Goal: Task Accomplishment & Management: Manage account settings

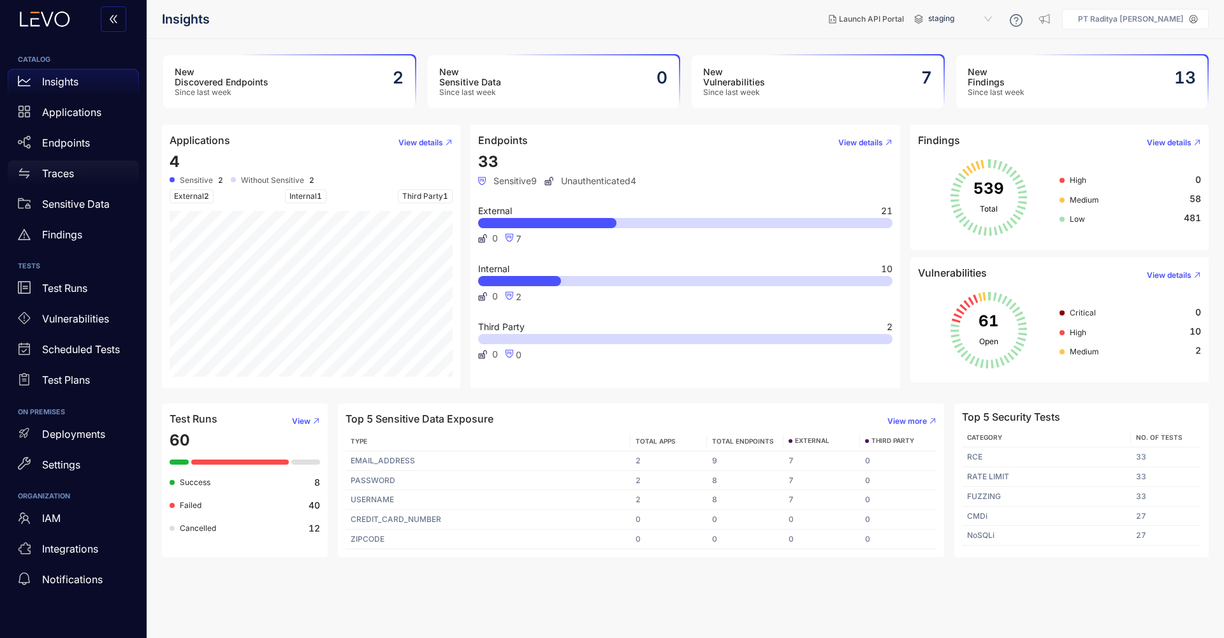
click at [96, 170] on div "Traces" at bounding box center [73, 173] width 131 height 25
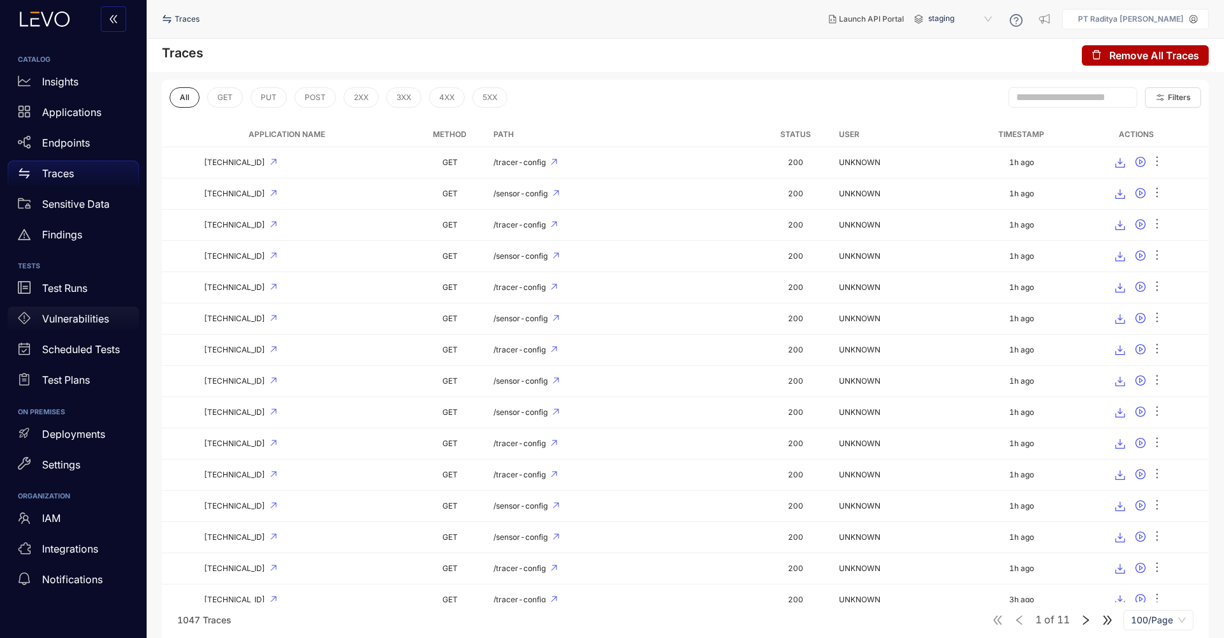
click at [117, 326] on div "Vulnerabilities" at bounding box center [73, 319] width 131 height 25
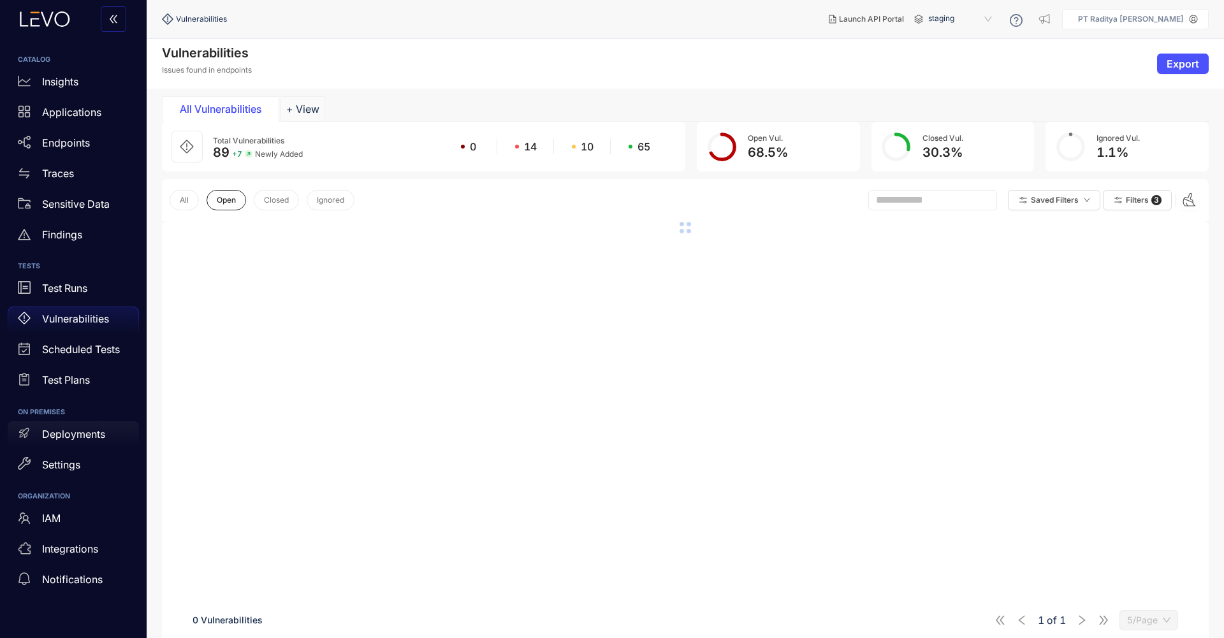
click at [104, 441] on div "Deployments" at bounding box center [73, 433] width 131 height 25
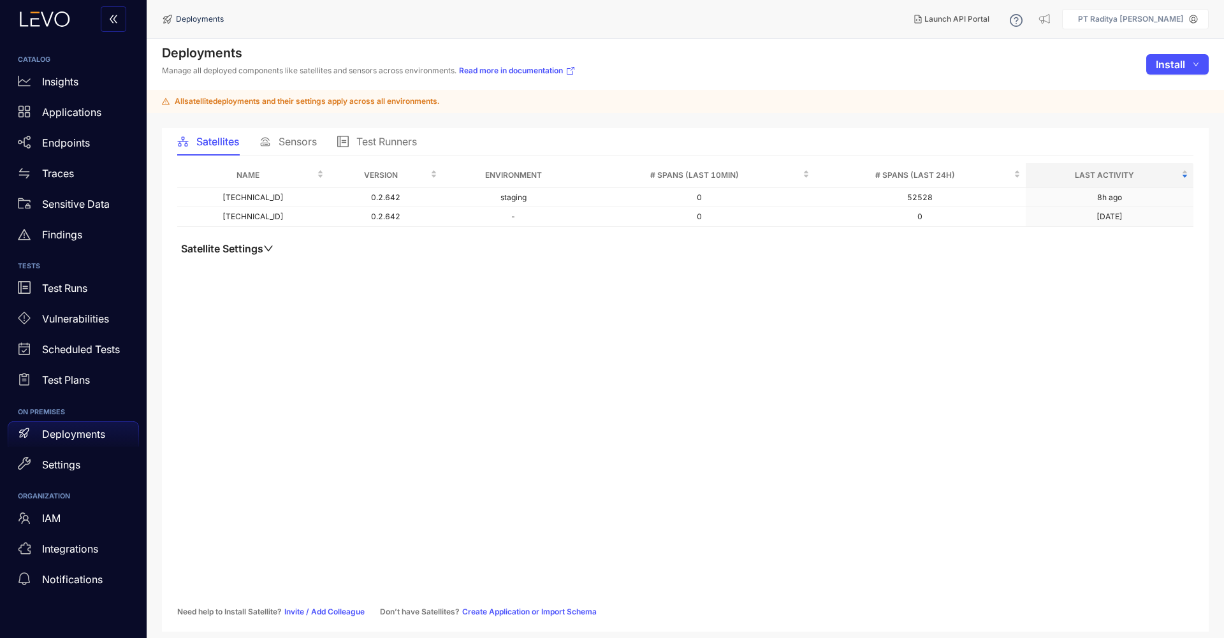
click at [301, 142] on span "Sensors" at bounding box center [297, 141] width 38 height 11
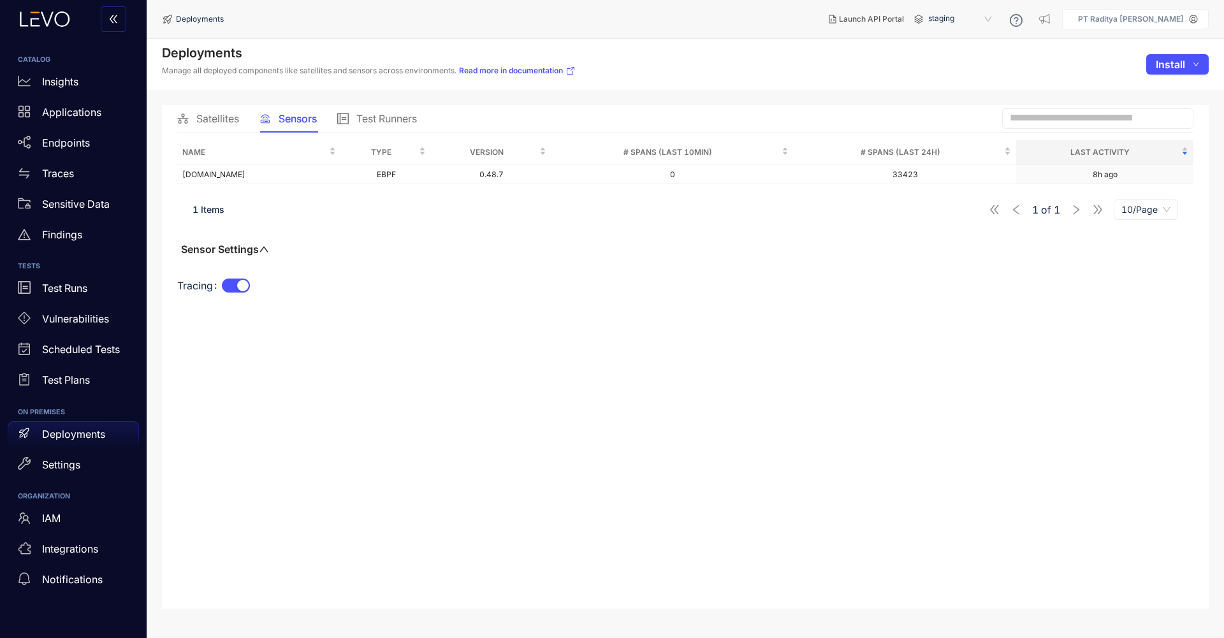
click at [1162, 15] on p "PT Raditya Mulia Lestari" at bounding box center [1131, 19] width 106 height 9
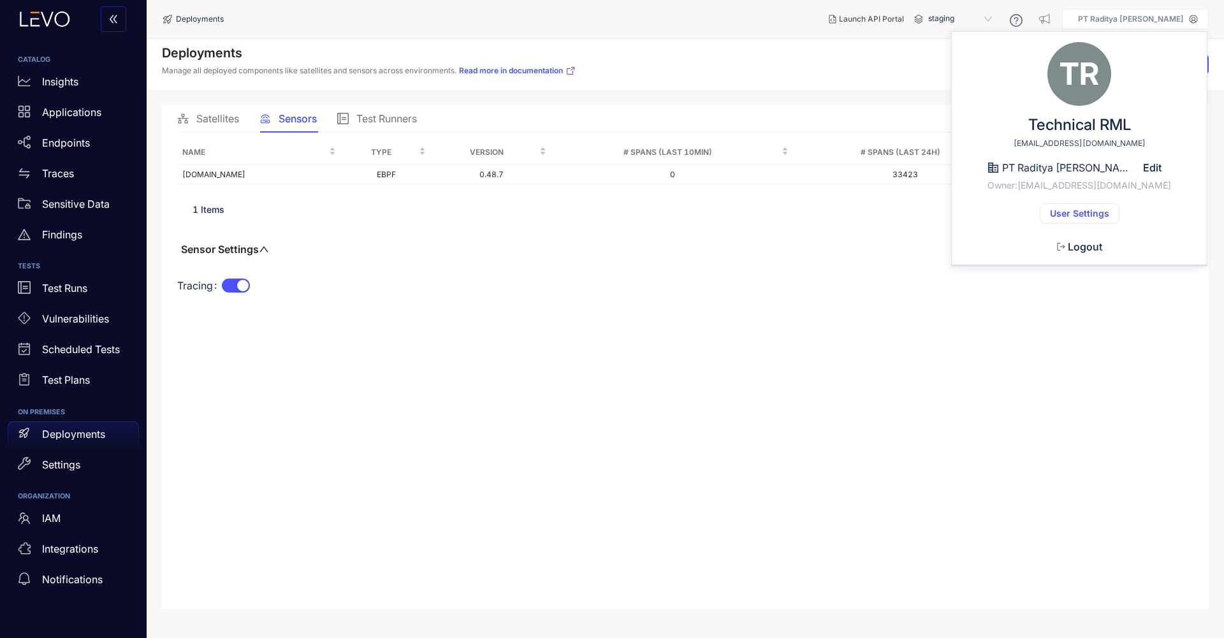
click at [1076, 215] on span "User Settings" at bounding box center [1079, 213] width 59 height 10
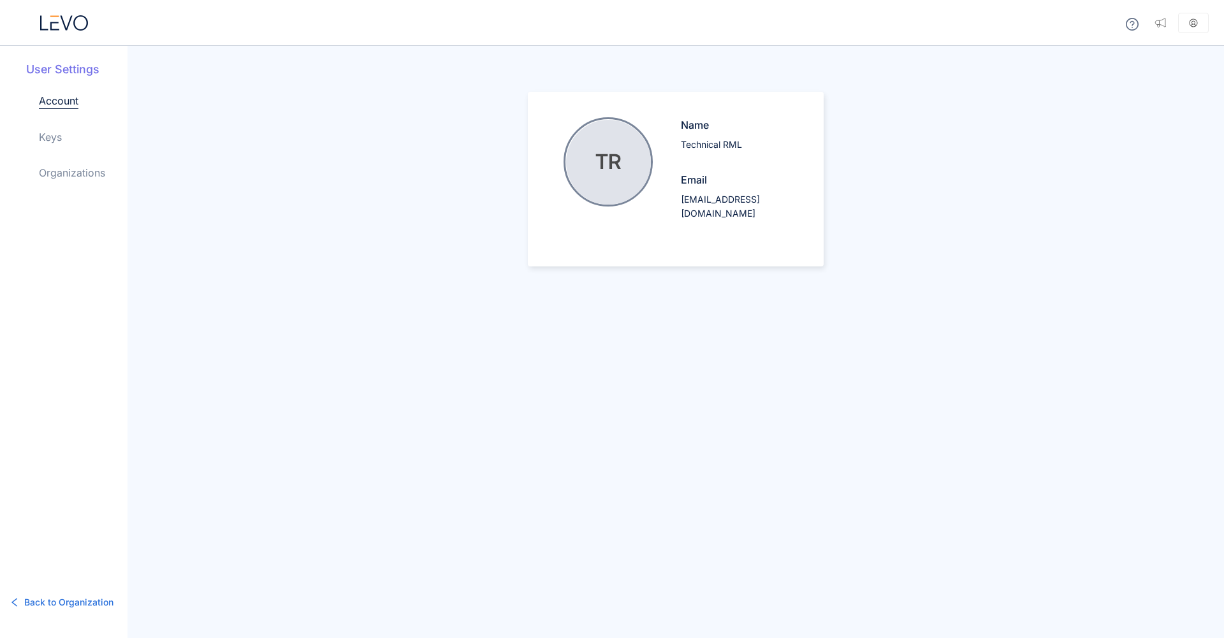
click at [78, 138] on div "Account Keys Organizations" at bounding box center [83, 147] width 89 height 108
click at [50, 136] on link "Keys" at bounding box center [50, 136] width 23 height 15
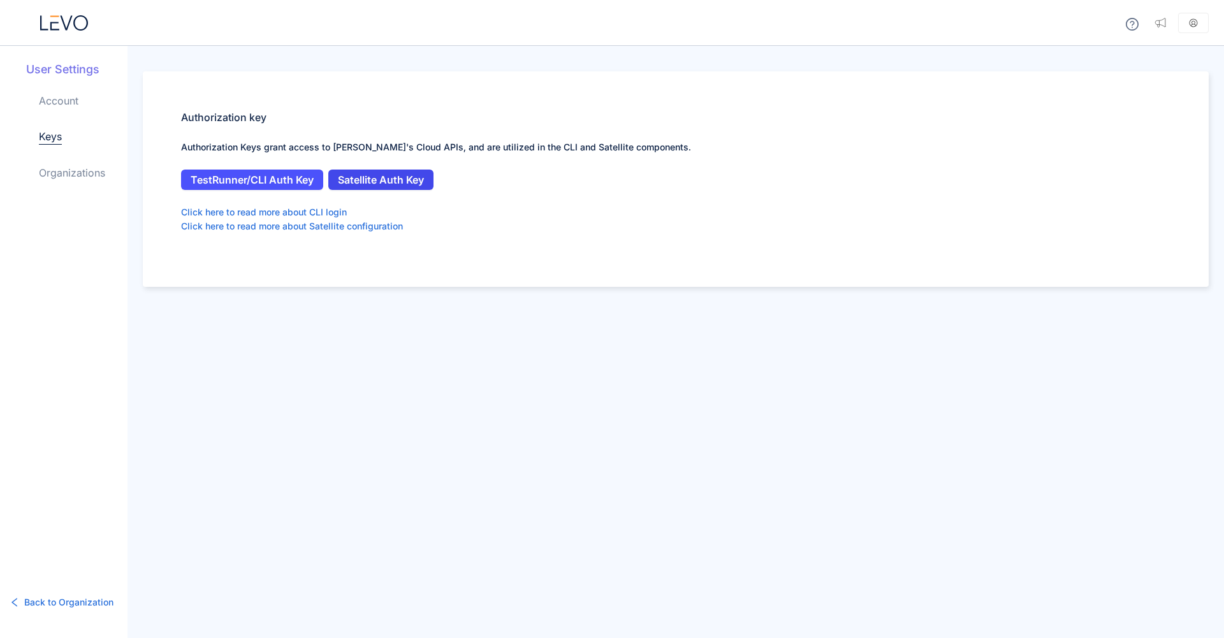
click at [372, 181] on span "Satellite Auth Key" at bounding box center [381, 179] width 86 height 11
click at [78, 20] on icon at bounding box center [64, 22] width 48 height 15
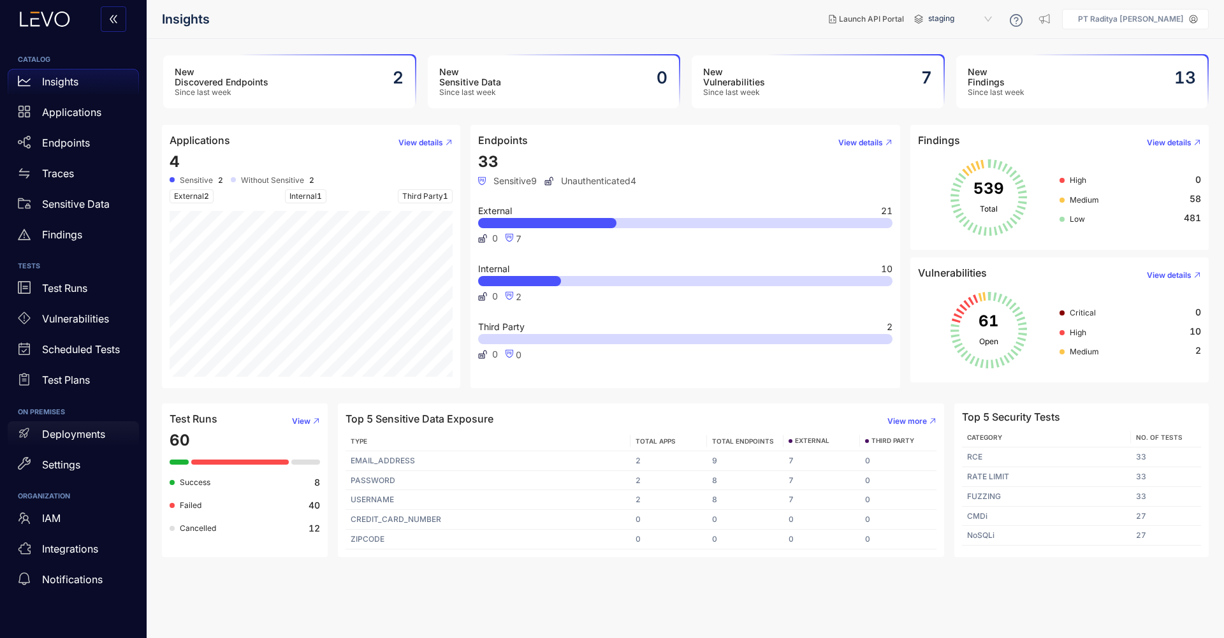
click at [99, 427] on div "Deployments" at bounding box center [73, 433] width 131 height 25
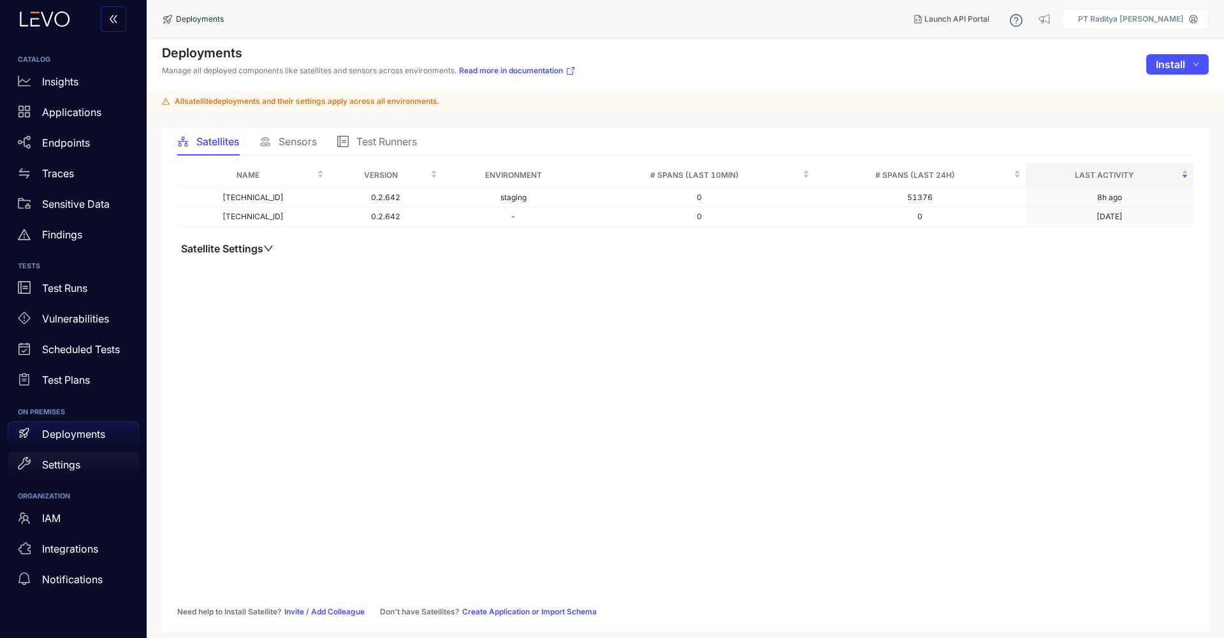
click at [87, 458] on div "Settings" at bounding box center [73, 464] width 131 height 25
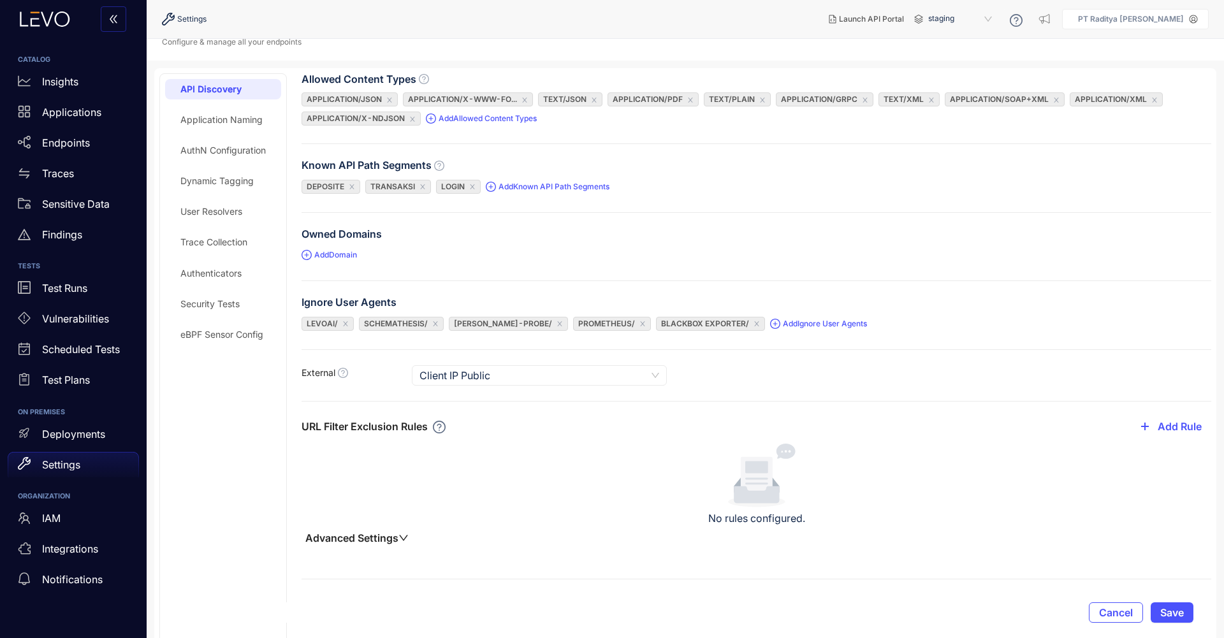
scroll to position [31, 0]
click at [208, 338] on div "eBPF Sensor Config" at bounding box center [223, 332] width 116 height 20
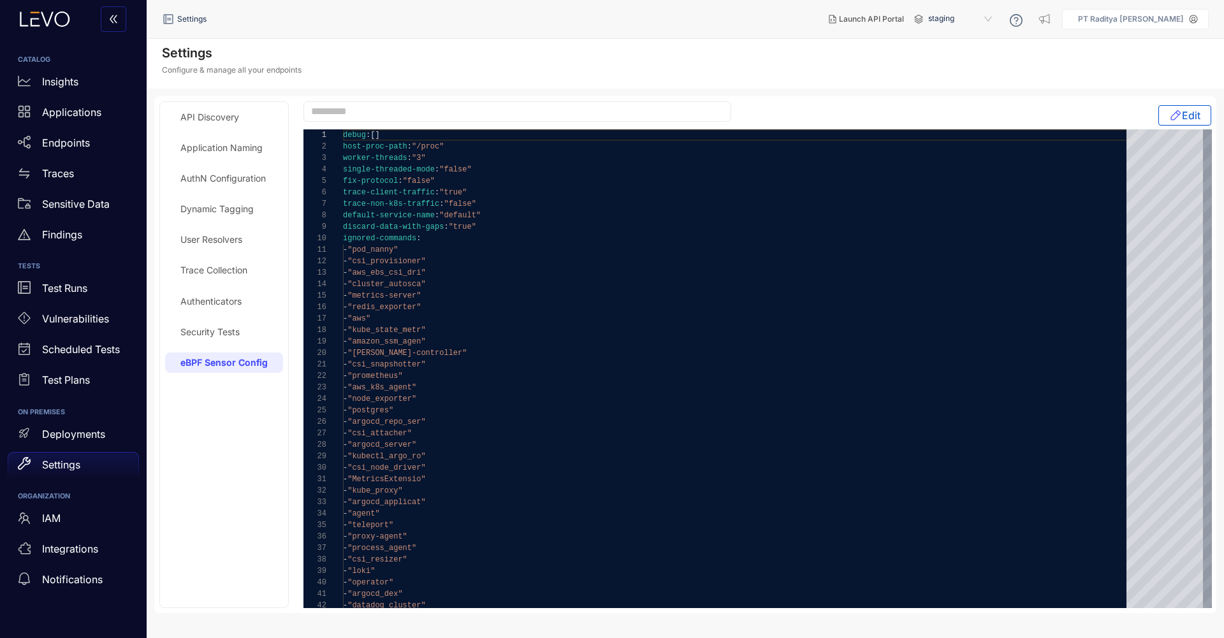
click at [1161, 17] on p "PT Raditya Mulia Lestari" at bounding box center [1131, 19] width 106 height 9
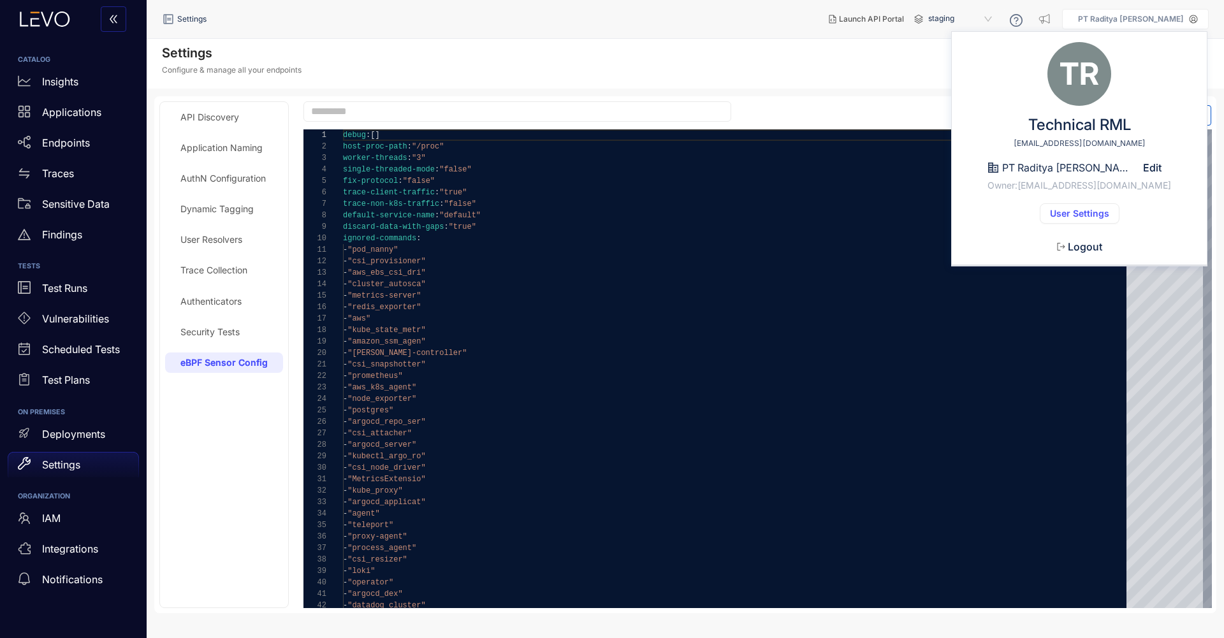
click at [1092, 224] on div "TR Technical RML technical@rml.co.id PT Raditya Mulia Lestari Edit Owner: techn…" at bounding box center [1078, 154] width 255 height 224
click at [1096, 219] on button "User Settings" at bounding box center [1079, 213] width 80 height 20
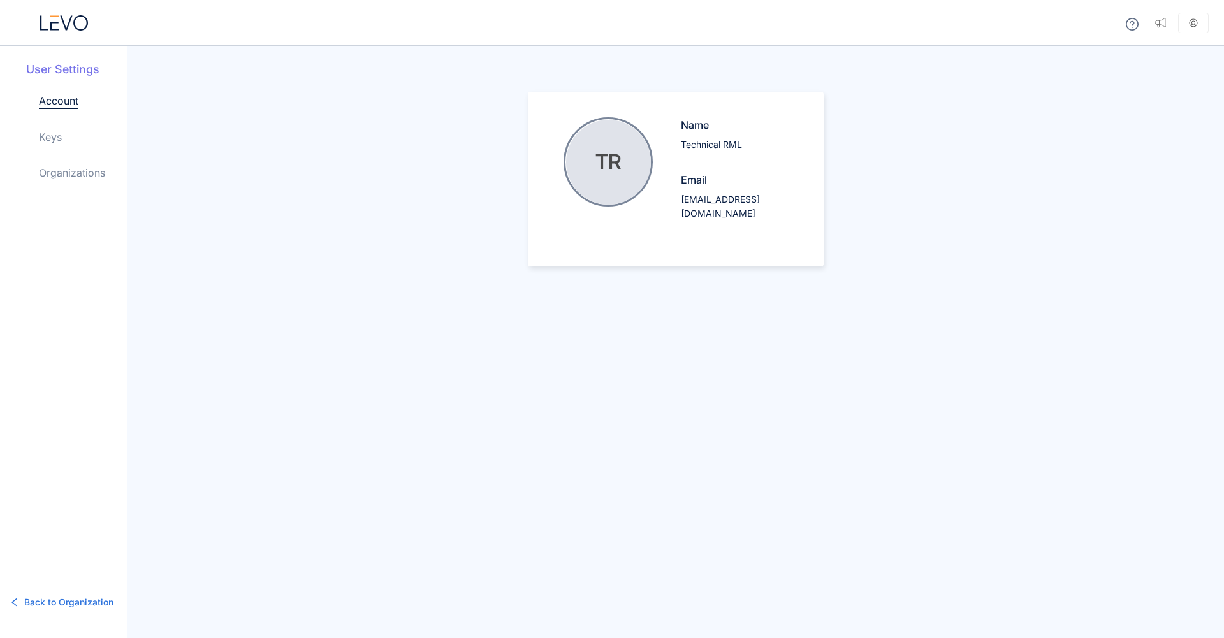
click at [82, 134] on div "Account Keys Organizations" at bounding box center [83, 147] width 89 height 108
click at [58, 144] on link "Keys" at bounding box center [50, 136] width 23 height 15
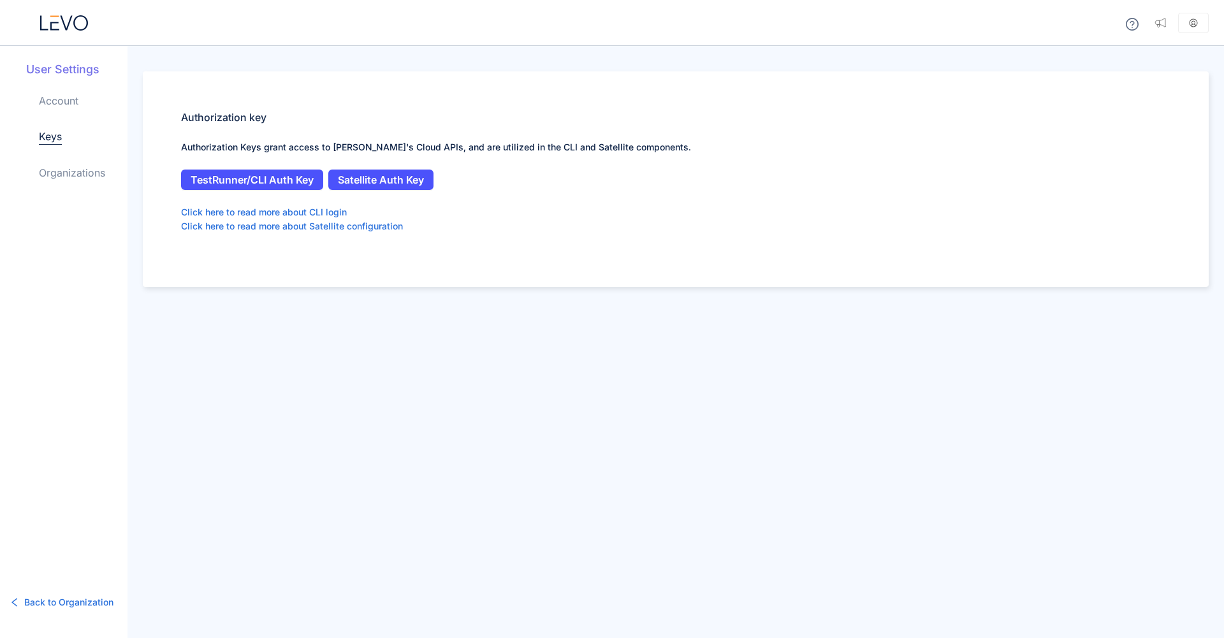
click at [78, 175] on link "Organizations" at bounding box center [72, 172] width 66 height 15
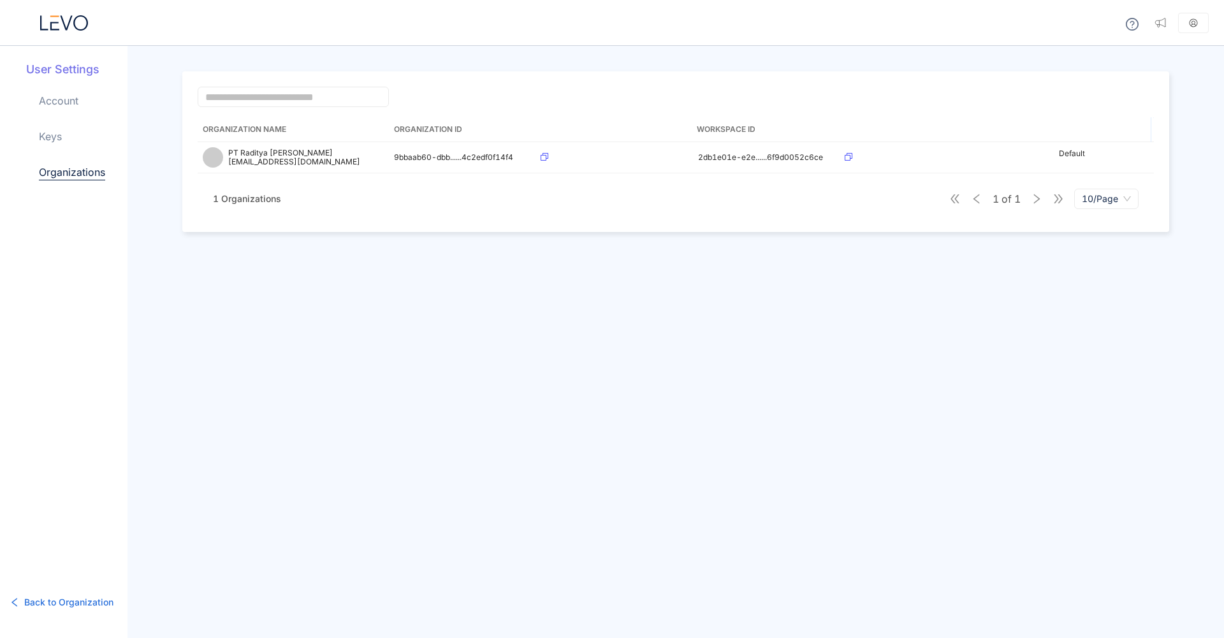
click at [71, 156] on div "Account Keys Organizations" at bounding box center [83, 147] width 89 height 108
click at [61, 140] on link "Keys" at bounding box center [50, 136] width 23 height 15
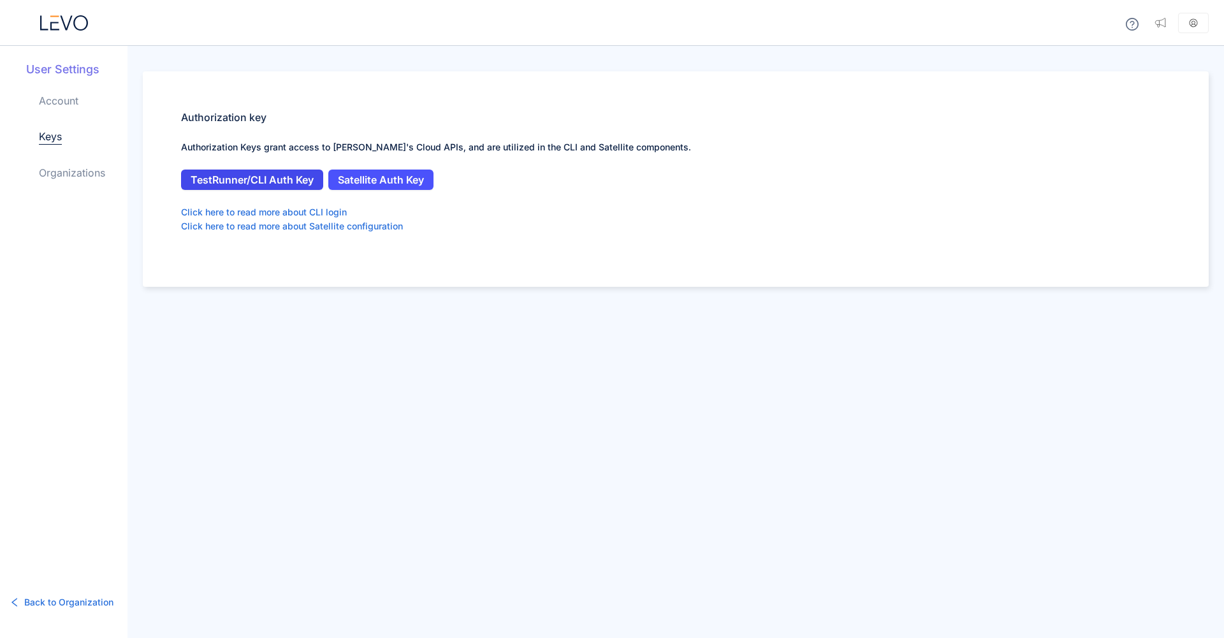
click at [225, 184] on span "TestRunner/CLI Auth Key" at bounding box center [252, 179] width 123 height 11
click at [387, 187] on button "Satellite Auth Key" at bounding box center [380, 180] width 105 height 20
click at [412, 185] on span "Satellite Auth Key" at bounding box center [381, 179] width 86 height 11
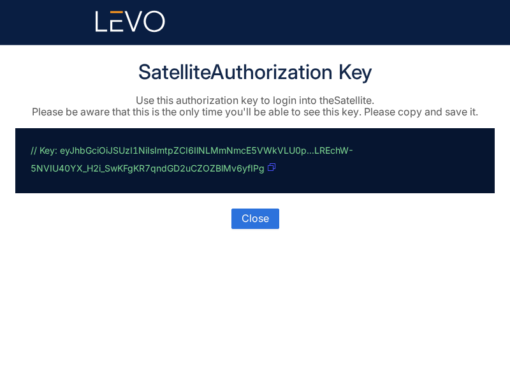
click at [271, 170] on icon "button" at bounding box center [272, 167] width 8 height 8
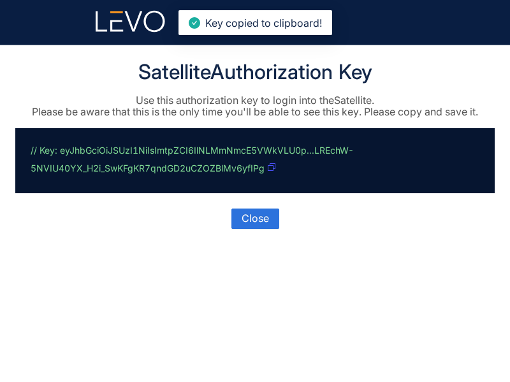
click at [271, 170] on icon "button" at bounding box center [272, 167] width 8 height 8
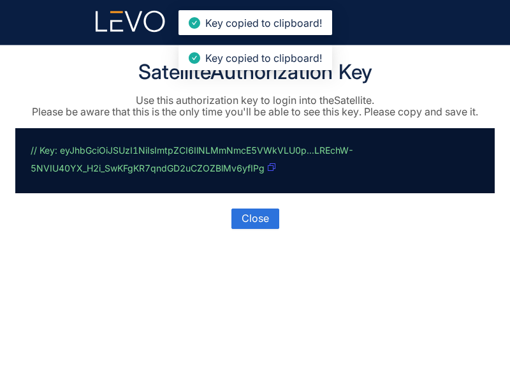
click at [271, 170] on icon "button" at bounding box center [272, 167] width 8 height 8
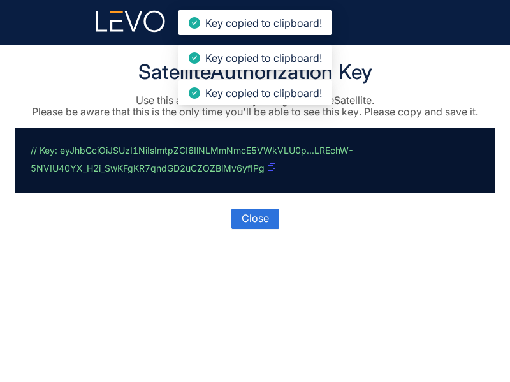
click at [271, 170] on icon "button" at bounding box center [272, 167] width 8 height 8
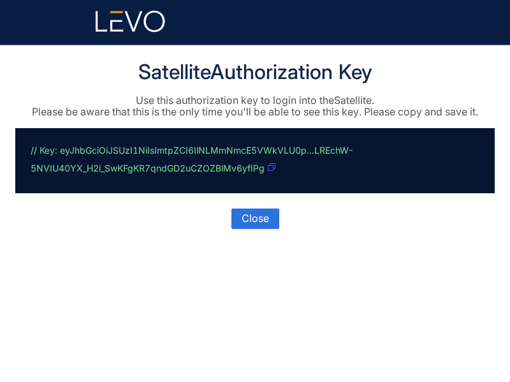
click at [271, 170] on icon "button" at bounding box center [272, 167] width 8 height 8
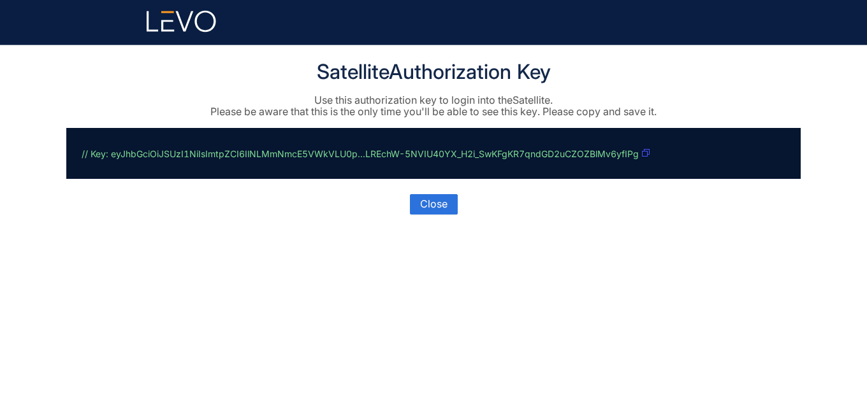
drag, startPoint x: 110, startPoint y: 156, endPoint x: 561, endPoint y: 170, distance: 451.4
click at [509, 170] on div "// Key: eyJhbGciOiJSUzI1NiIsImtpZCI6IlNLMmNmcE5VWkVLU0p...LREchW-5NVIU40YX_H2i_…" at bounding box center [433, 153] width 734 height 51
click at [509, 155] on icon "button" at bounding box center [646, 153] width 8 height 8
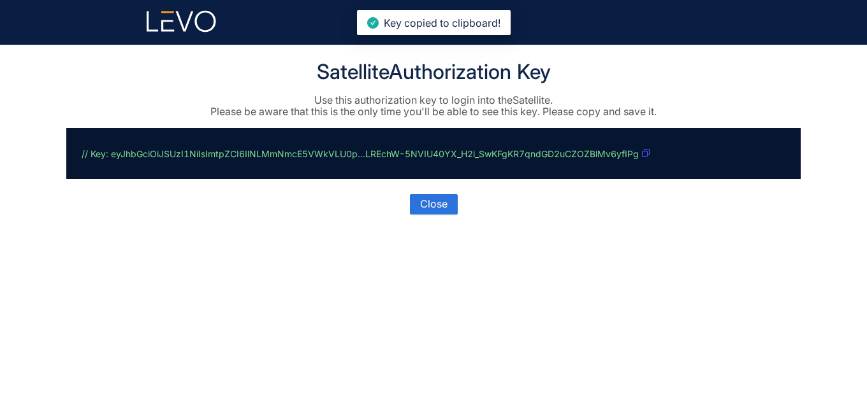
click at [509, 155] on icon "button" at bounding box center [646, 153] width 8 height 8
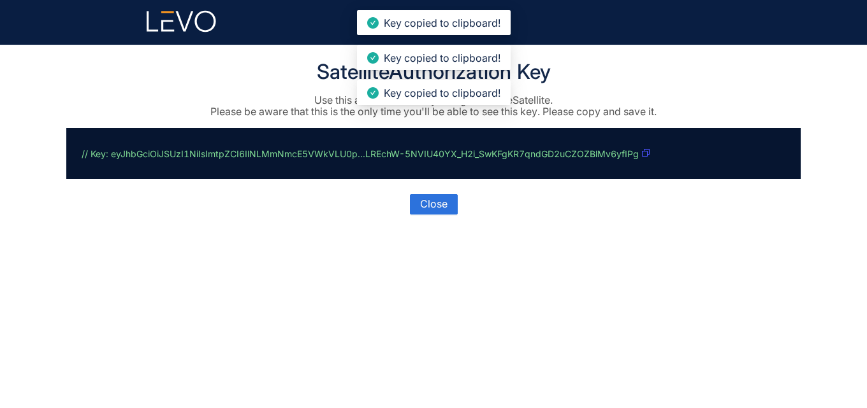
click at [509, 155] on icon "button" at bounding box center [646, 153] width 8 height 8
